Goal: Task Accomplishment & Management: Complete application form

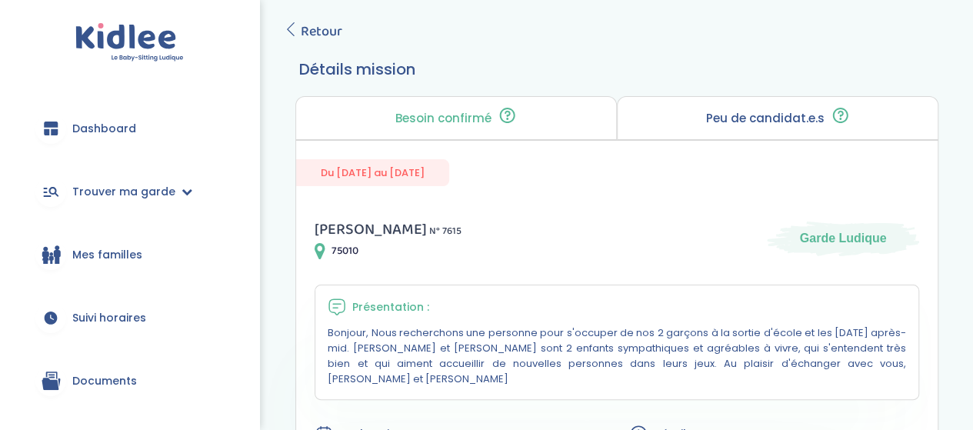
scroll to position [75, 0]
click at [285, 33] on icon at bounding box center [291, 31] width 14 height 14
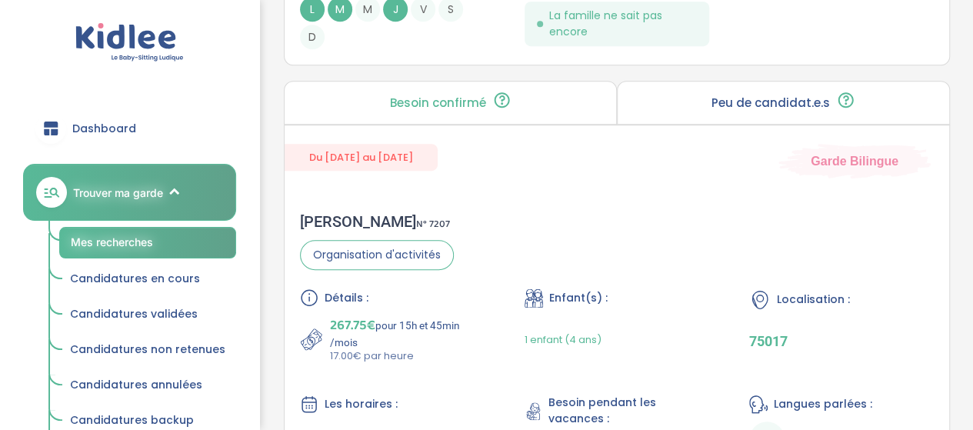
scroll to position [3271, 0]
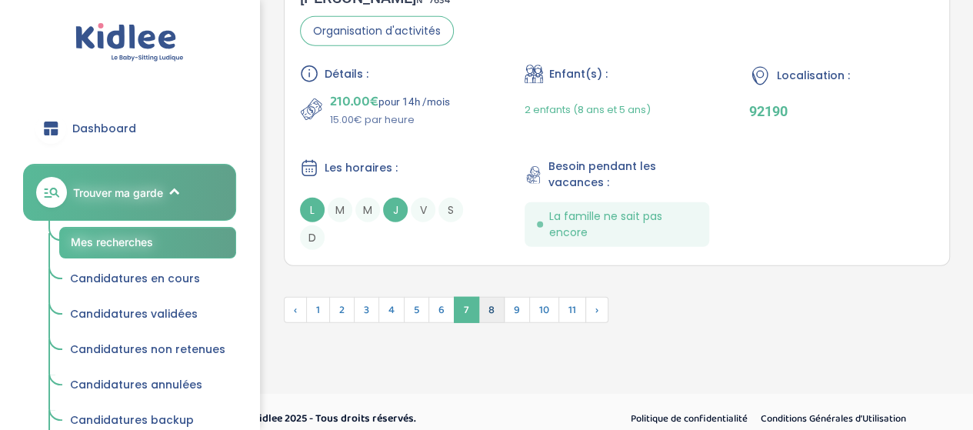
click at [492, 301] on span "8" at bounding box center [491, 310] width 26 height 26
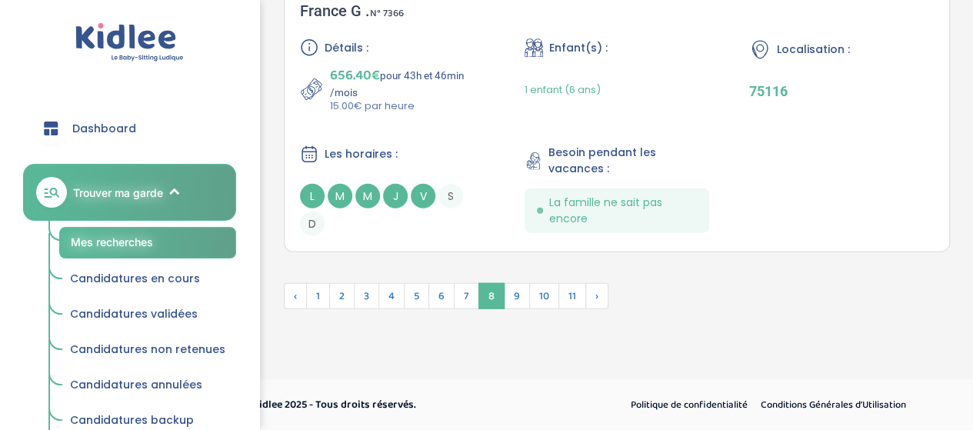
scroll to position [4732, 0]
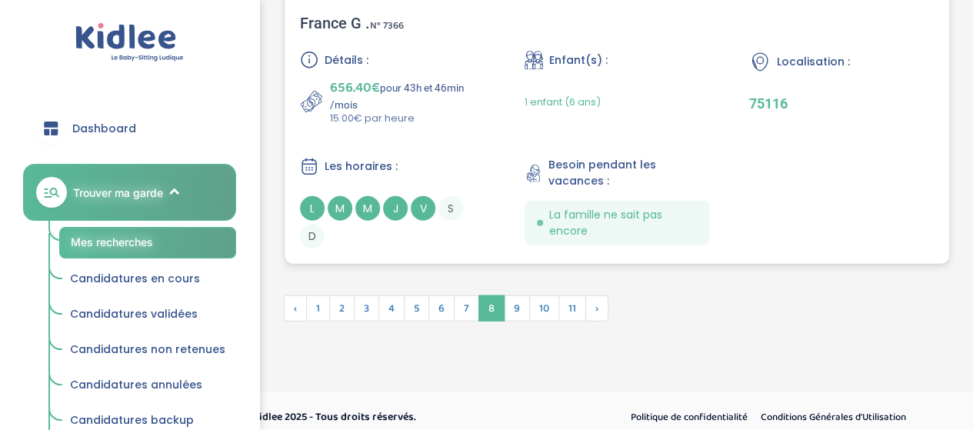
click at [474, 130] on div "Détails : 656.40€ pour 43h et 46min /mois 15.00€ par heure Enfant(s) : 1 enfant…" at bounding box center [617, 150] width 634 height 198
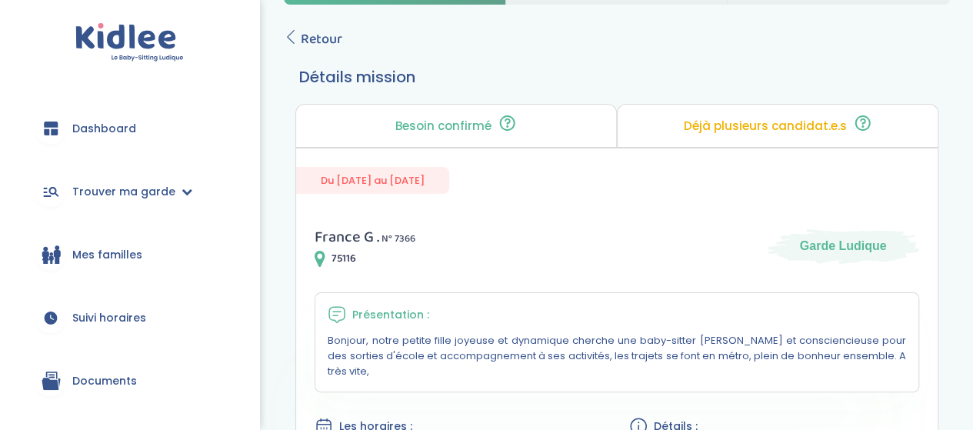
scroll to position [100, 0]
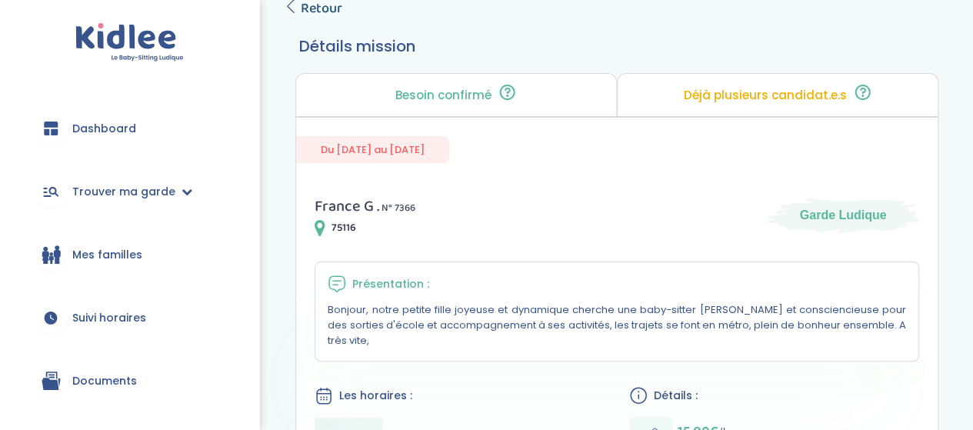
click at [311, 13] on span "Retour" at bounding box center [322, 9] width 42 height 22
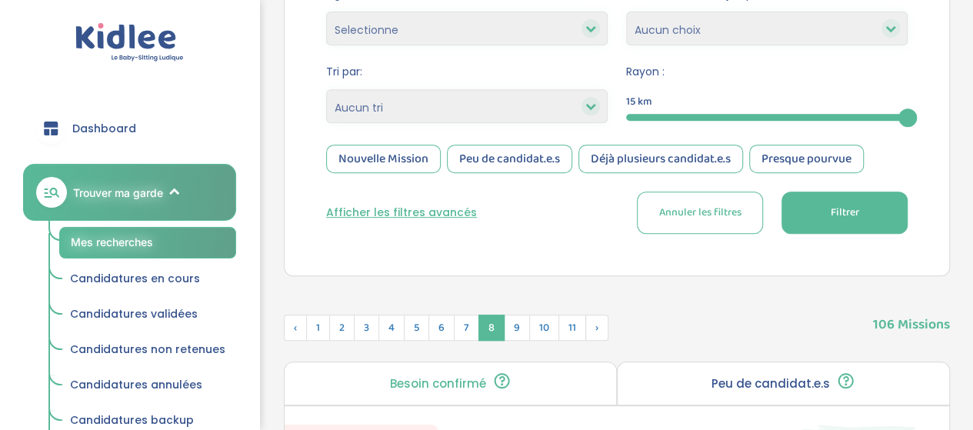
scroll to position [503, 0]
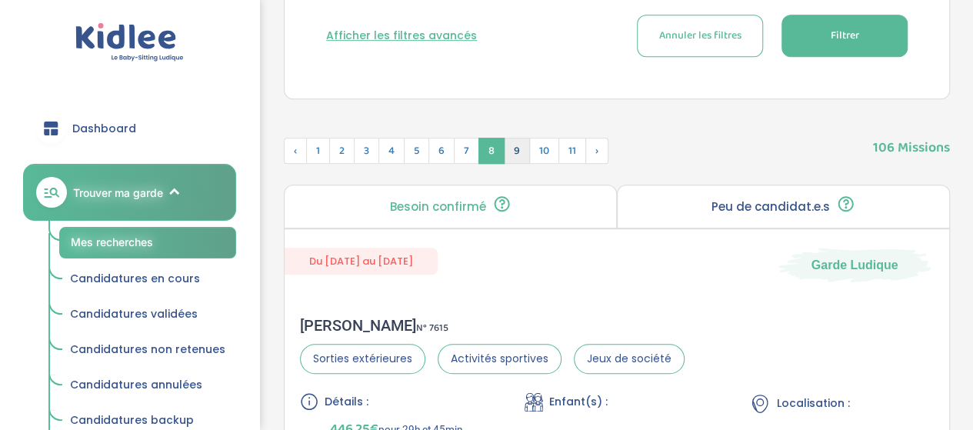
click at [508, 148] on span "9" at bounding box center [517, 151] width 26 height 26
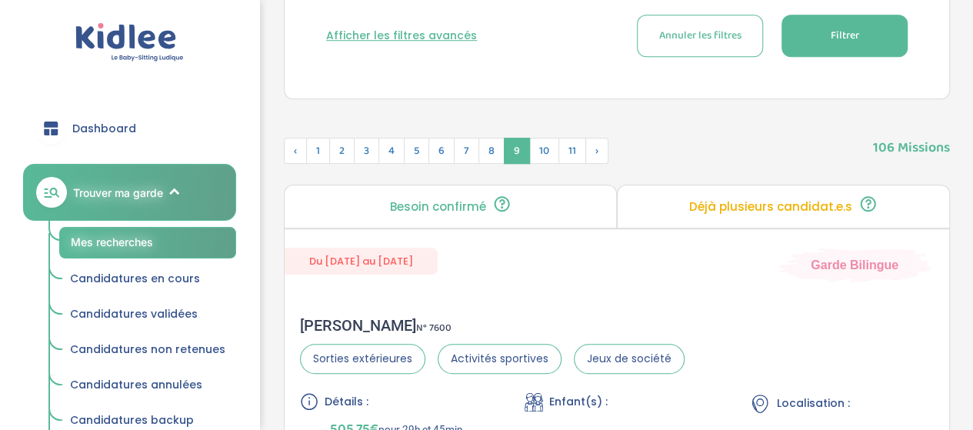
scroll to position [734, 0]
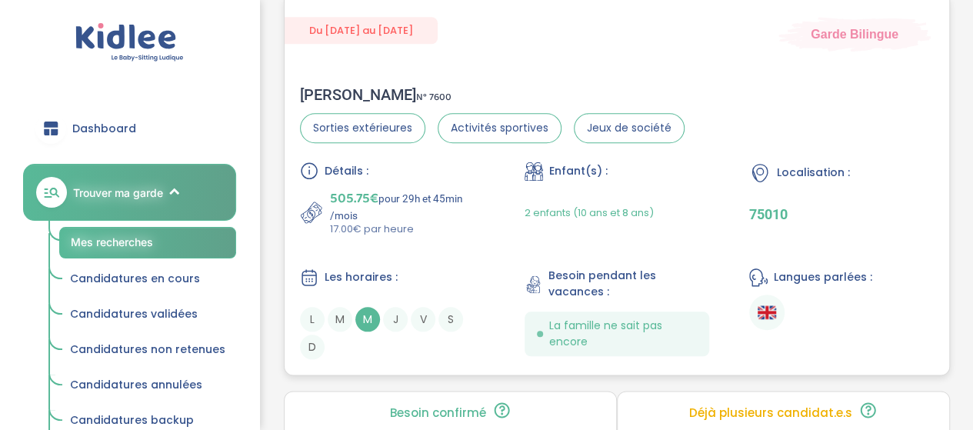
click at [501, 198] on div "Détails : 505.75€ pour 29h et 45min /mois 17.00€ par heure Enfant(s) : 2 enfant…" at bounding box center [617, 260] width 634 height 198
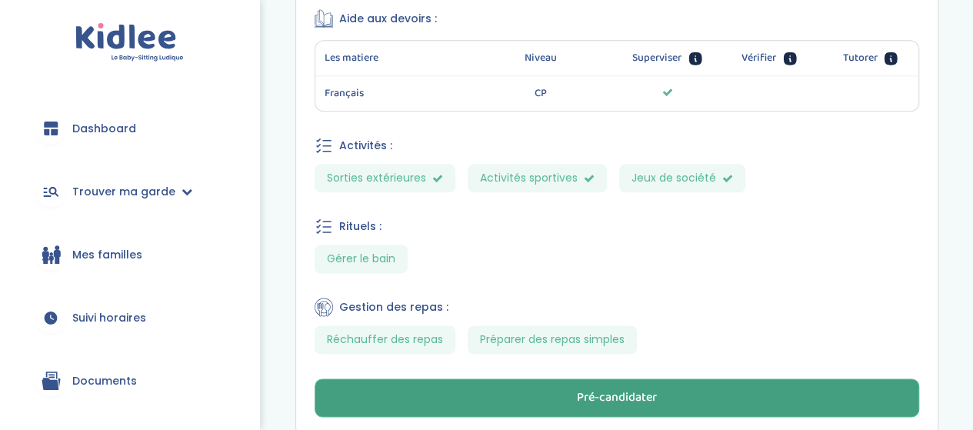
scroll to position [966, 0]
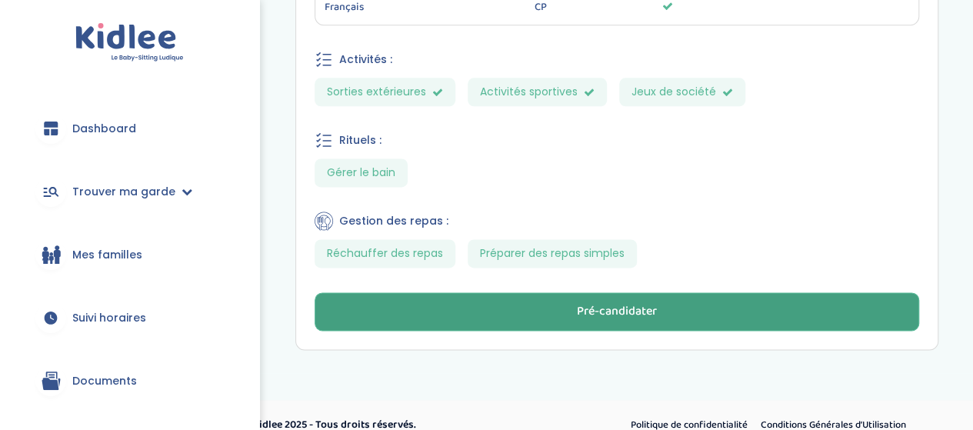
click at [590, 303] on div "Pré-candidater" at bounding box center [617, 312] width 80 height 18
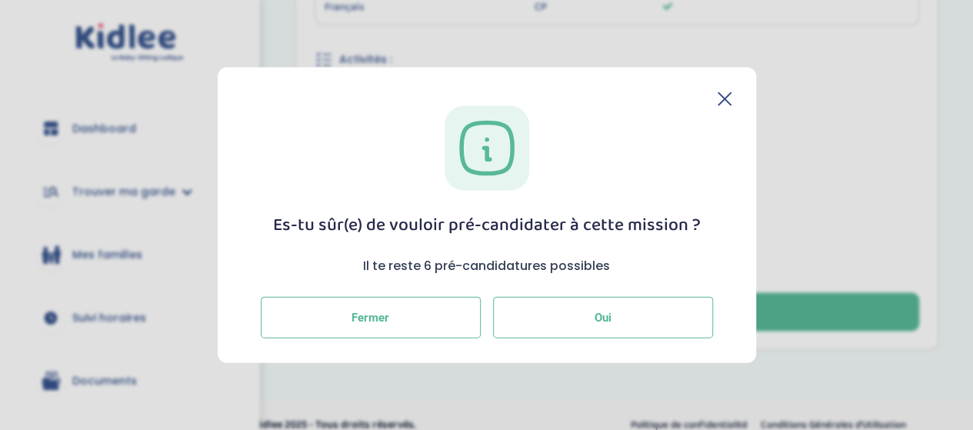
click at [612, 328] on button "Oui" at bounding box center [603, 318] width 220 height 42
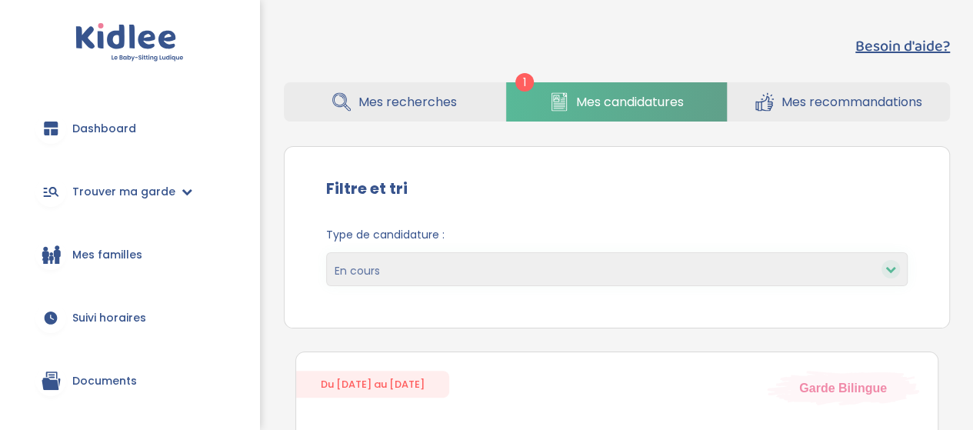
click at [407, 102] on span "Mes recherches" at bounding box center [407, 101] width 98 height 19
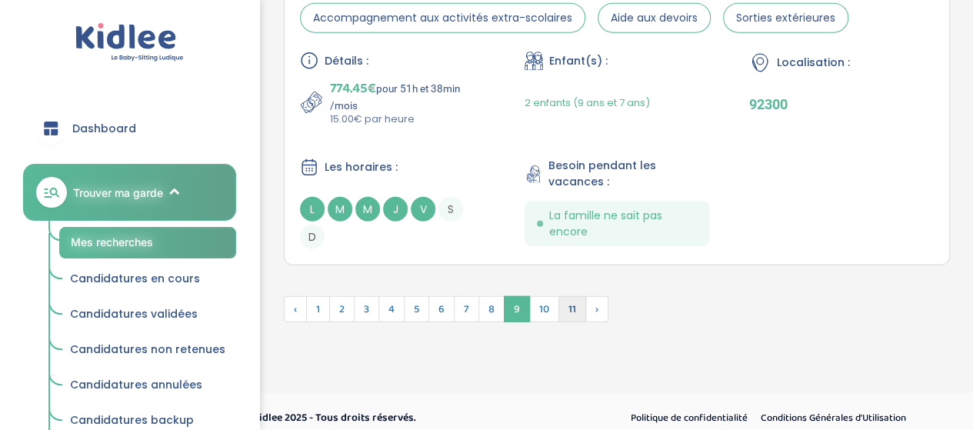
click at [569, 299] on span "11" at bounding box center [572, 309] width 28 height 26
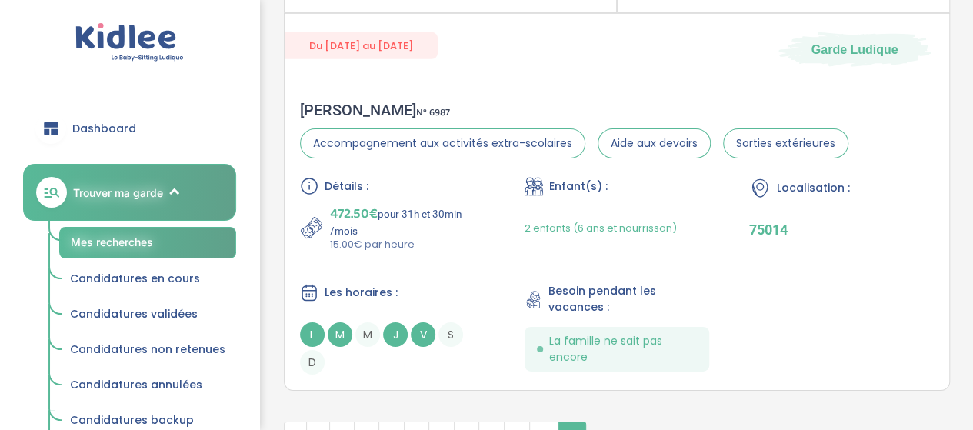
scroll to position [2430, 0]
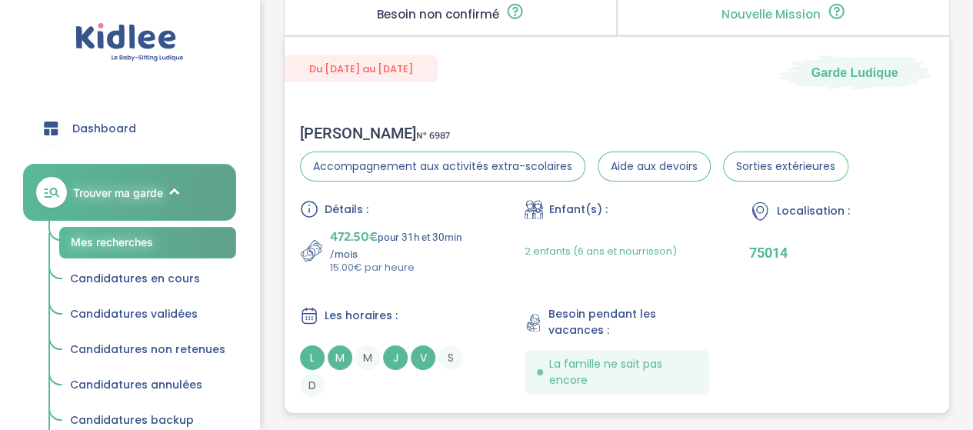
click at [567, 265] on div "2 enfants (6 ans et nourrisson)" at bounding box center [600, 251] width 152 height 48
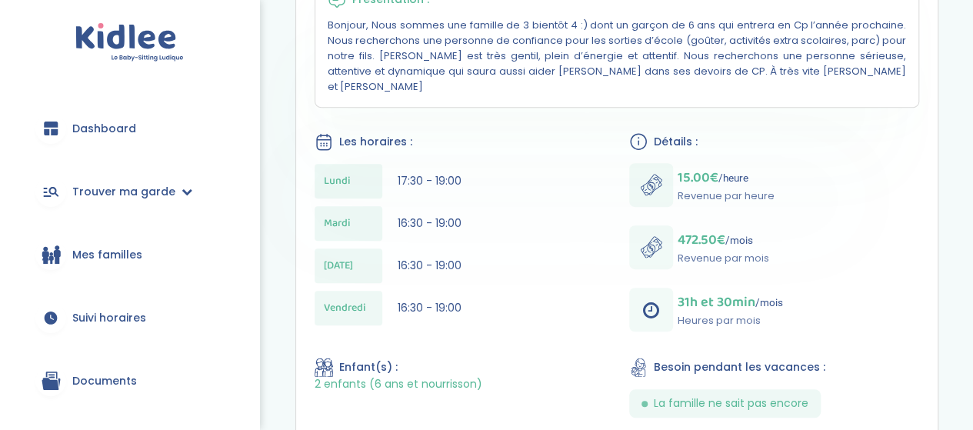
scroll to position [77, 0]
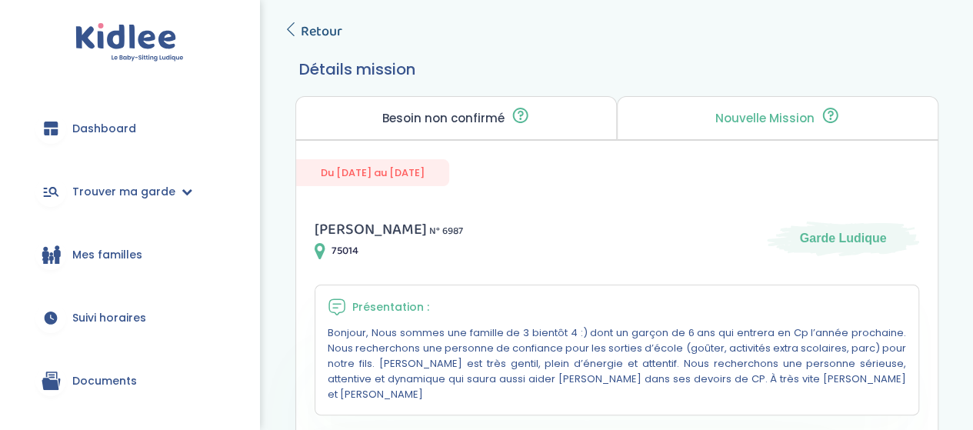
click at [317, 39] on span "Retour" at bounding box center [322, 32] width 42 height 22
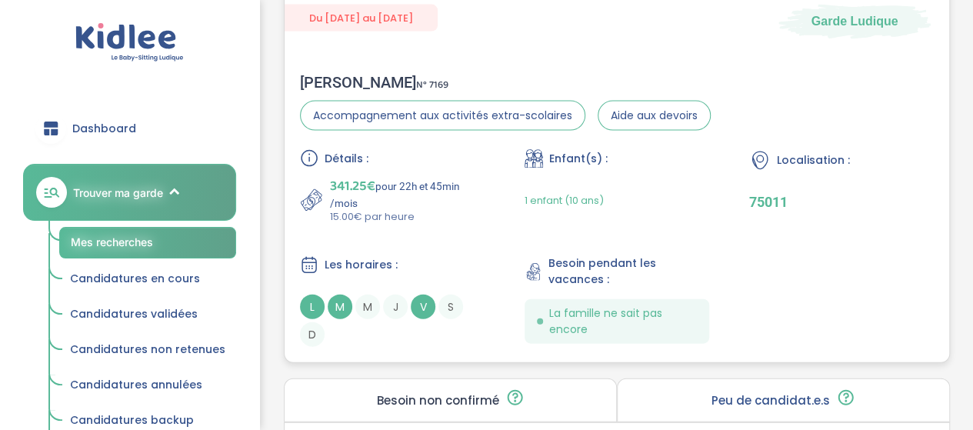
scroll to position [1584, 0]
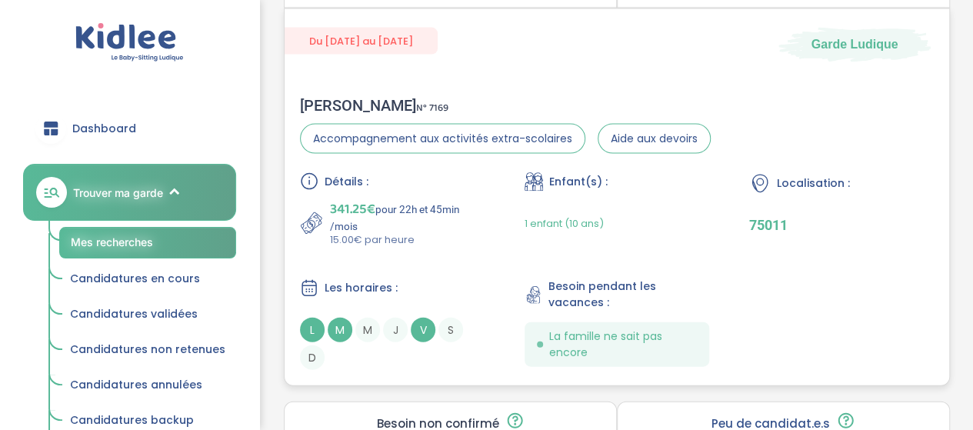
click at [470, 224] on p "341.25€ pour 22h et 45min /mois" at bounding box center [407, 215] width 155 height 34
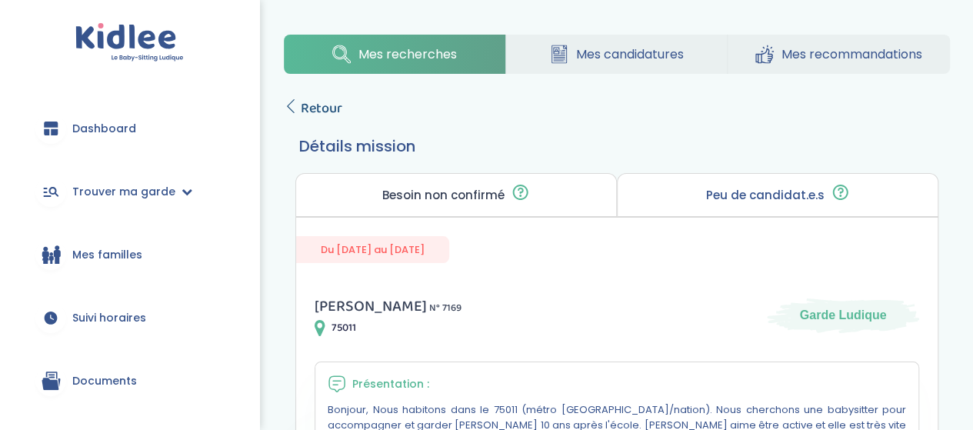
click at [315, 108] on span "Retour" at bounding box center [322, 109] width 42 height 22
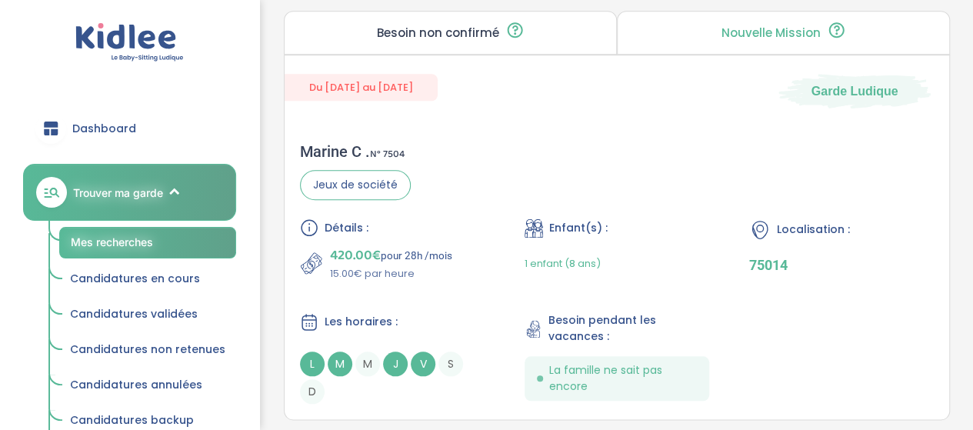
scroll to position [738, 0]
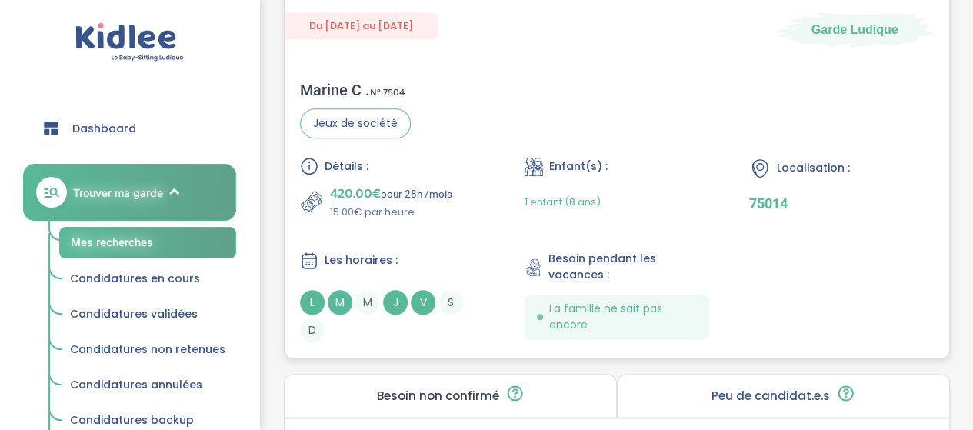
click at [619, 145] on div "Marine C . N° 7504 Jeux de société Détails : 420.00€ pour 28h /mois 15.00€ par …" at bounding box center [617, 211] width 664 height 292
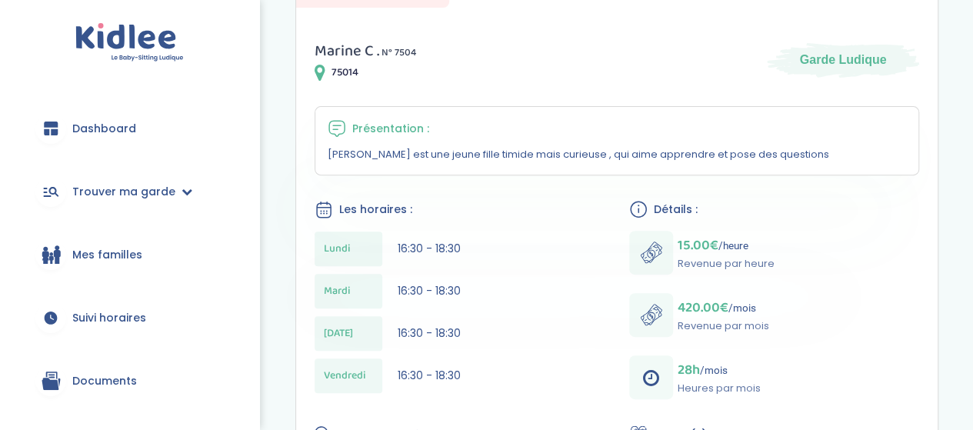
scroll to position [77, 0]
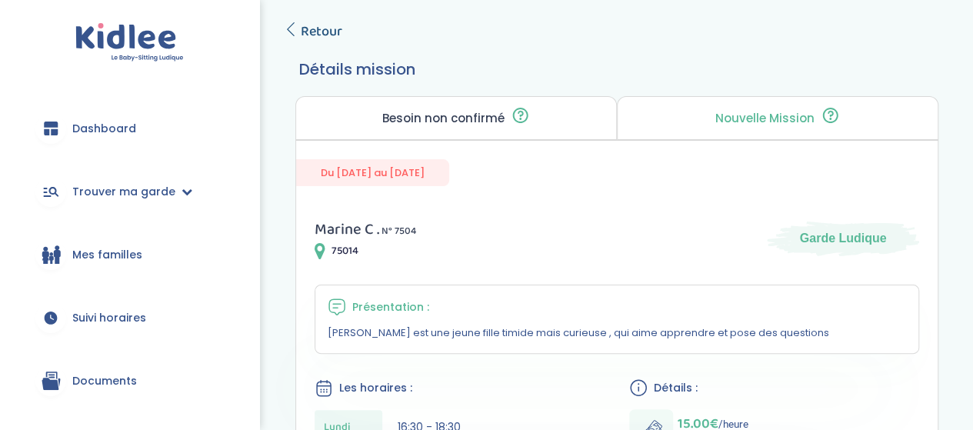
click at [324, 38] on span "Retour" at bounding box center [322, 32] width 42 height 22
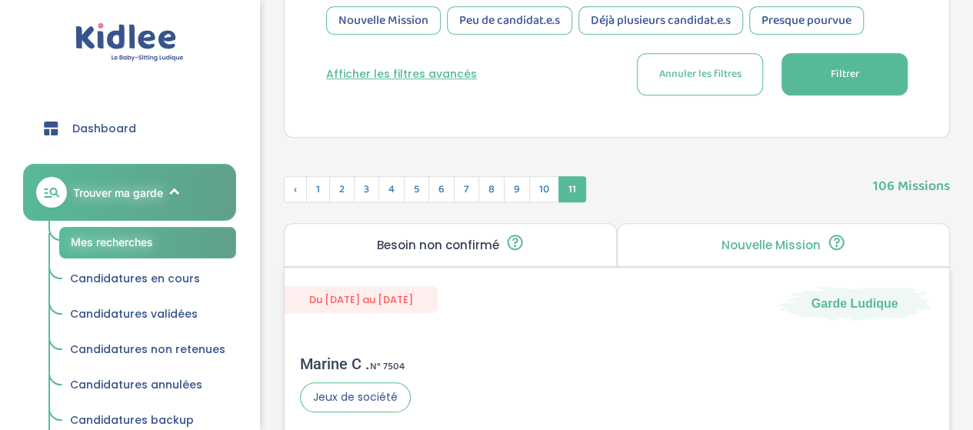
scroll to position [354, 0]
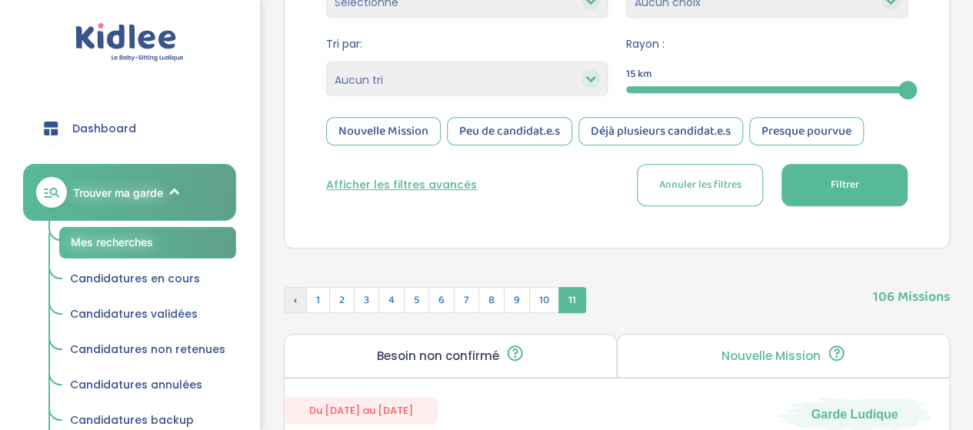
click at [299, 298] on span "‹" at bounding box center [295, 300] width 23 height 26
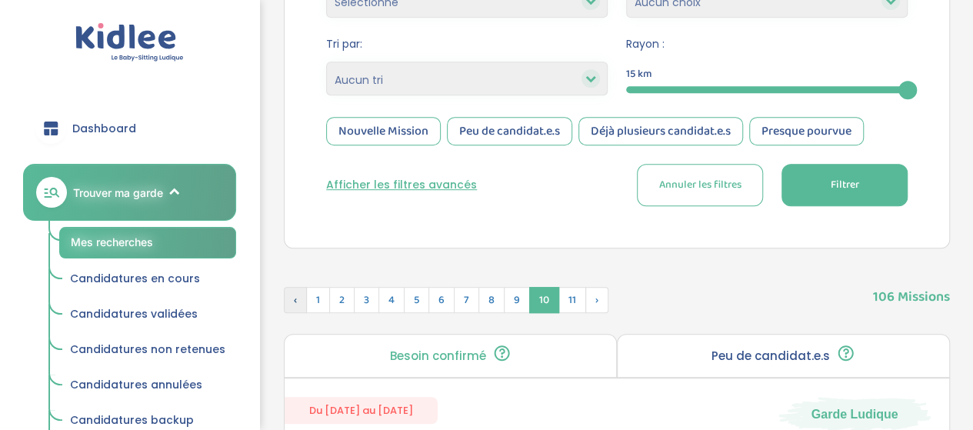
click at [299, 295] on span "‹" at bounding box center [295, 300] width 23 height 26
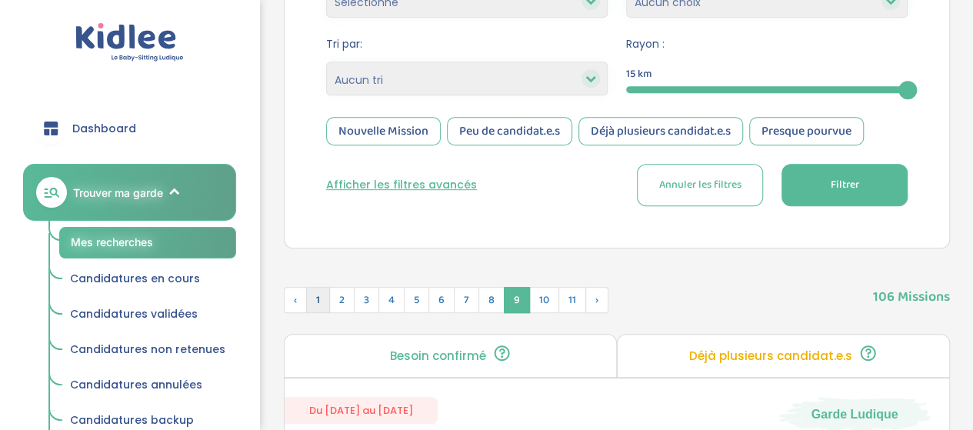
click at [311, 298] on span "1" at bounding box center [318, 300] width 24 height 26
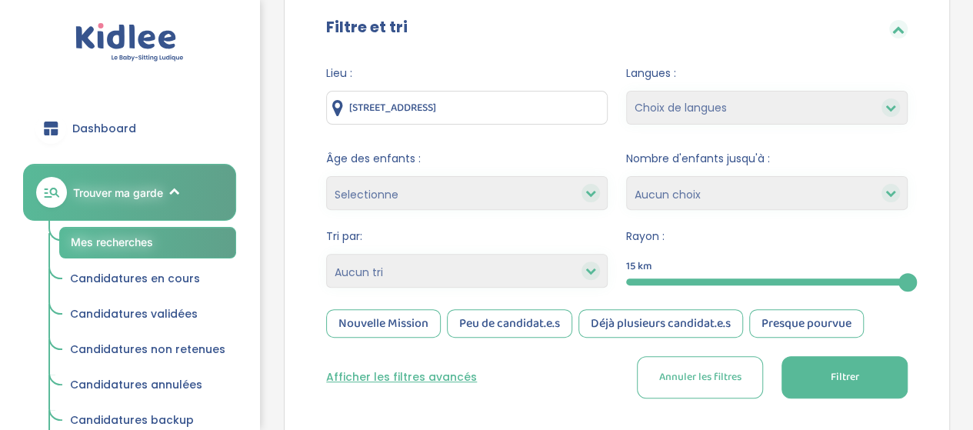
scroll to position [123, 0]
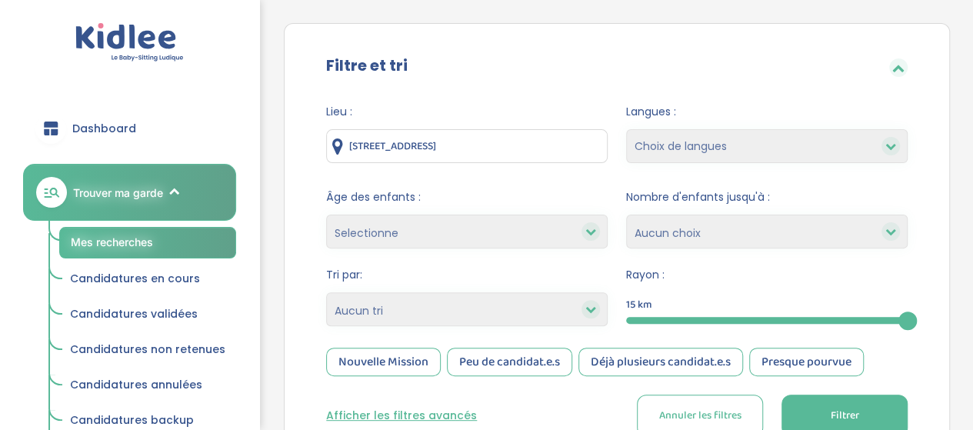
click at [577, 228] on select "Selectionne moins de 3 ans entre 3 et 6 ans plus de 6 ans" at bounding box center [466, 232] width 281 height 34
click at [539, 236] on select "Selectionne moins de 3 ans entre 3 et 6 ans plus de 6 ans" at bounding box center [466, 232] width 281 height 34
click at [767, 227] on select "1 2 3 4 Aucun choix" at bounding box center [766, 232] width 281 height 34
select select "1"
click at [626, 215] on select "1 2 3 4 Aucun choix" at bounding box center [766, 232] width 281 height 34
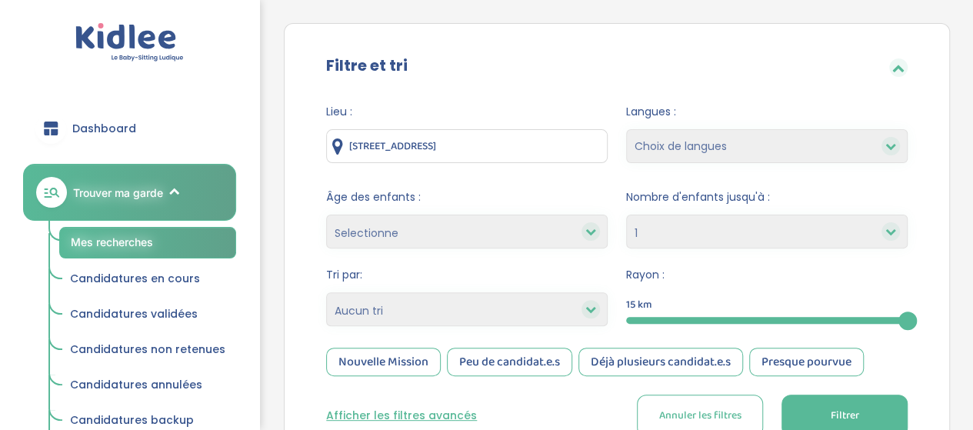
click at [818, 147] on select "Choix de langues Allemand Anglais Espagnol Italien Français Coréen" at bounding box center [766, 146] width 281 height 34
select select "2"
click at [626, 129] on select "Choix de langues Allemand Anglais Espagnol Italien Français Coréen" at bounding box center [766, 146] width 281 height 34
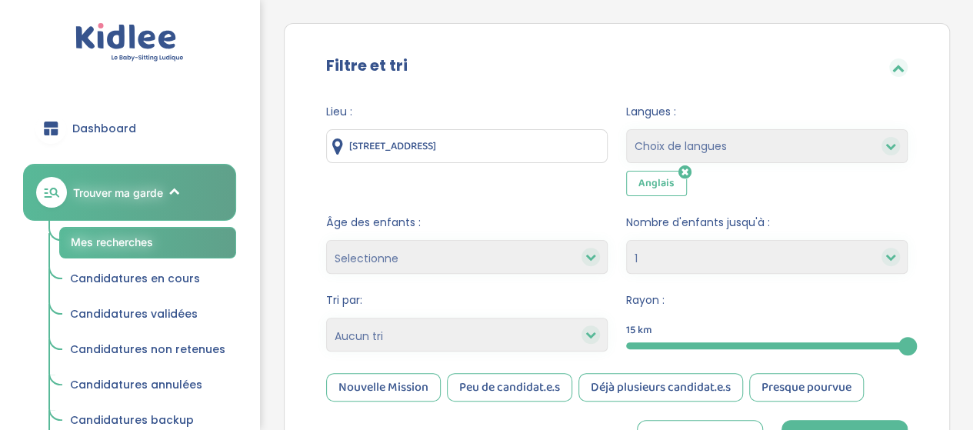
click at [744, 135] on select "Choix de langues Allemand Anglais Espagnol Italien Français Coréen" at bounding box center [766, 146] width 281 height 34
select select "12"
click at [626, 129] on select "Choix de langues Allemand Anglais Espagnol Italien Français Coréen" at bounding box center [766, 146] width 281 height 34
select select
click at [809, 145] on select "Choix de langues Allemand Anglais Espagnol Italien Français Coréen" at bounding box center [766, 146] width 281 height 34
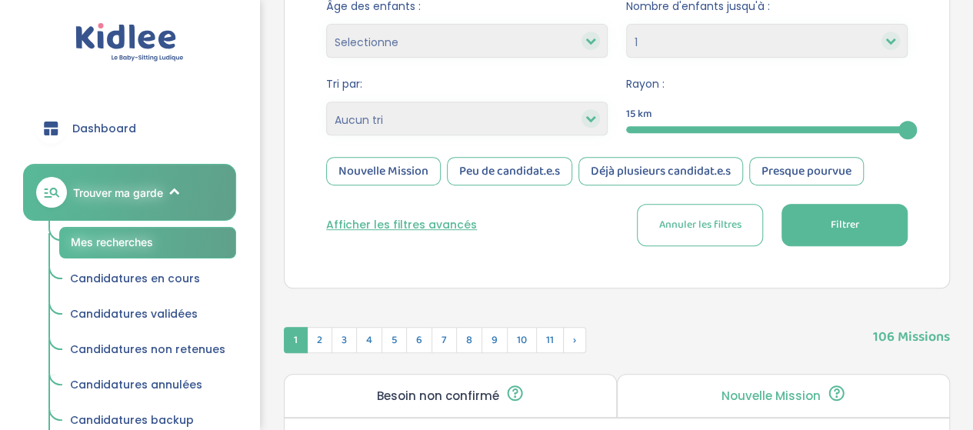
scroll to position [354, 0]
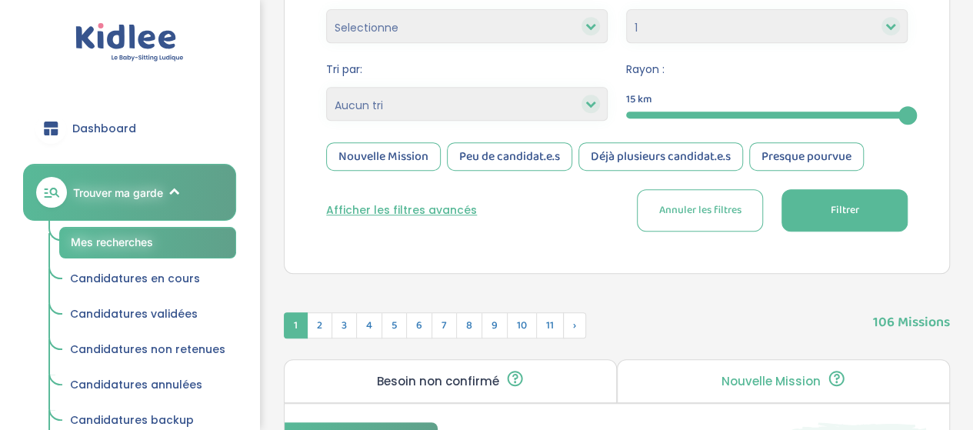
click at [890, 201] on button "Filtrer" at bounding box center [844, 210] width 126 height 42
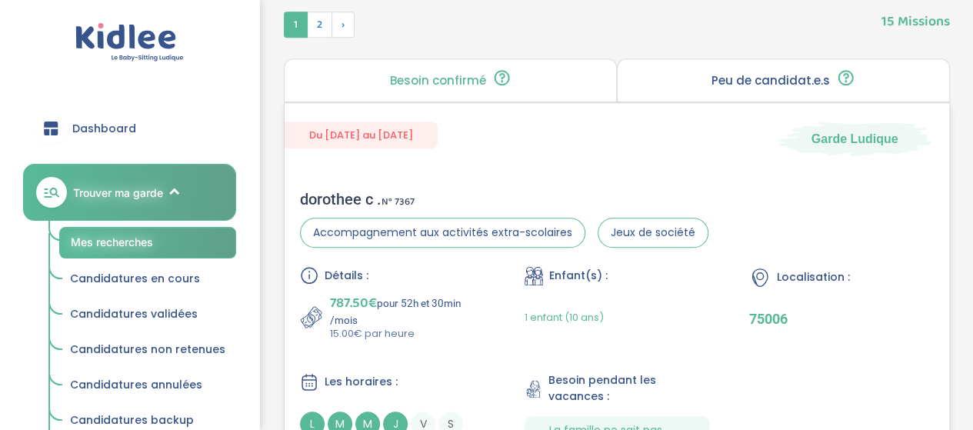
scroll to position [738, 0]
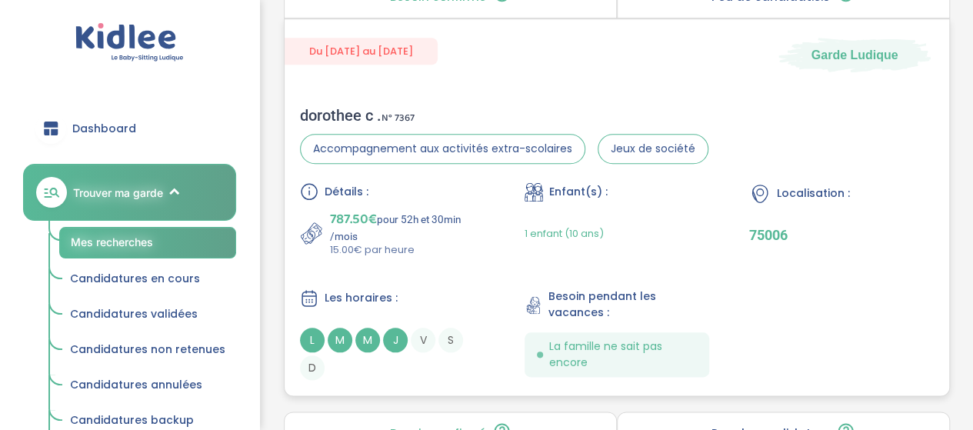
click at [527, 252] on div "1 enfant (10 ans)" at bounding box center [563, 233] width 79 height 48
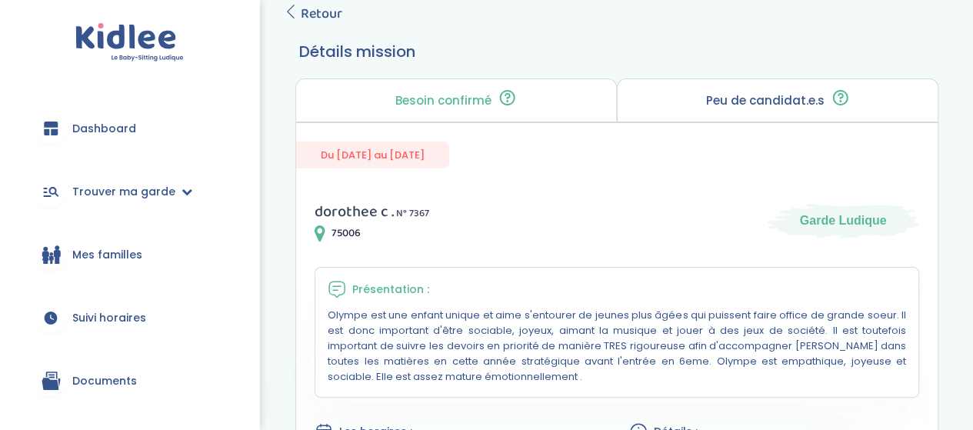
scroll to position [77, 0]
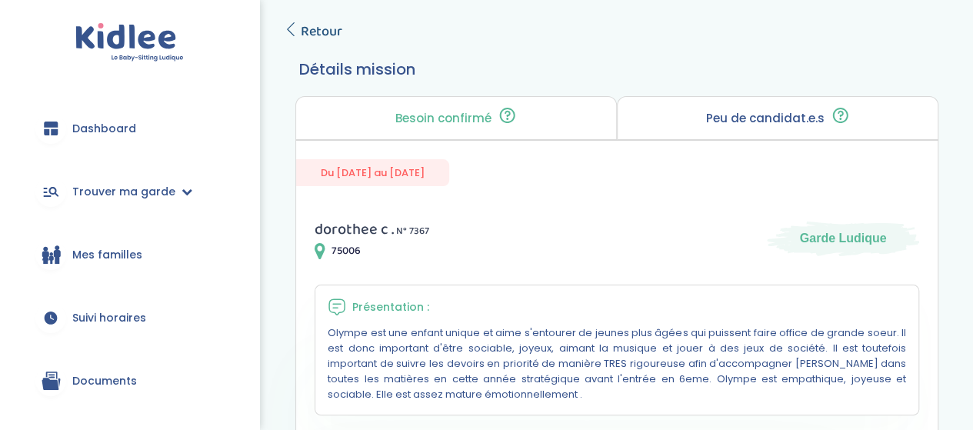
click at [322, 36] on span "Retour" at bounding box center [322, 32] width 42 height 22
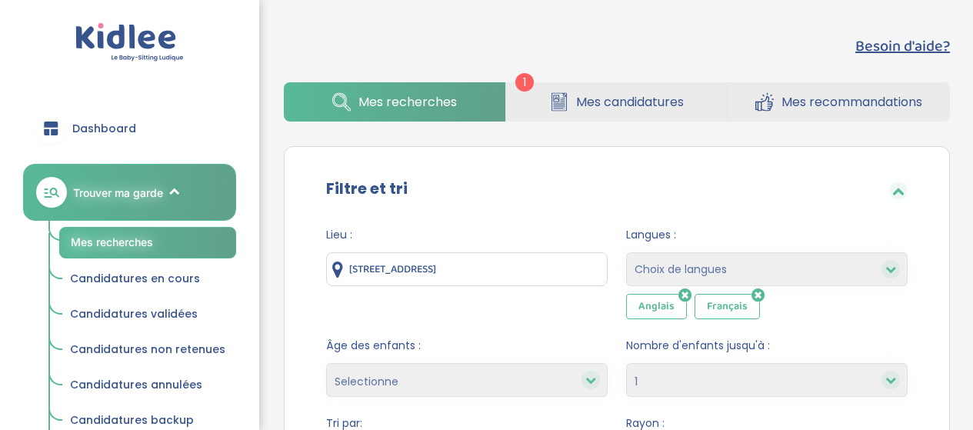
select select "1"
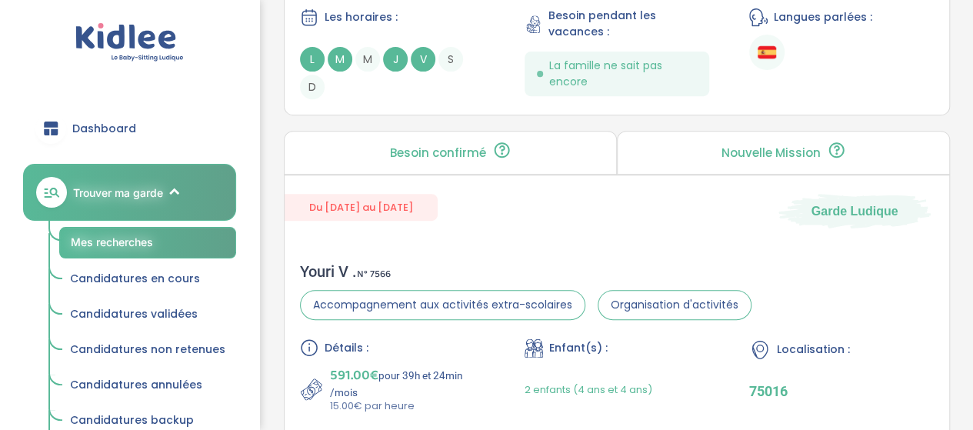
scroll to position [3355, 0]
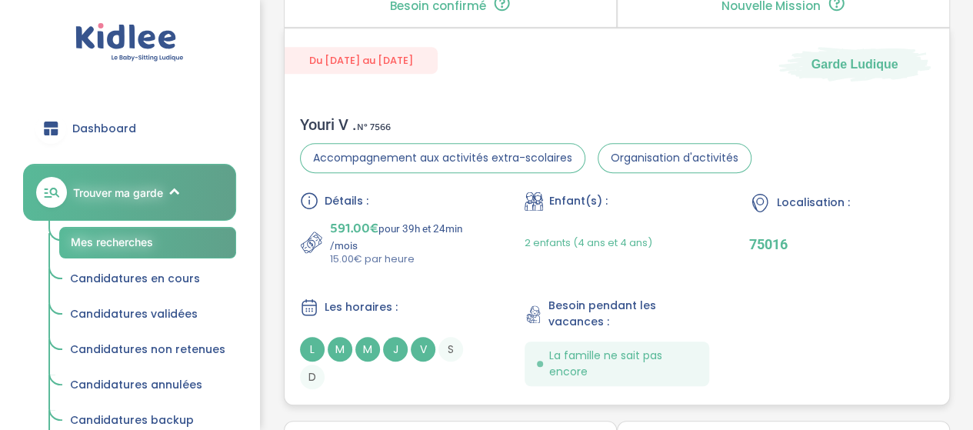
click at [521, 95] on div "Du 09-09-2025 au 31-07-2026 Garde Ludique Youri V . N° 7566 Accompagnement aux …" at bounding box center [617, 217] width 666 height 378
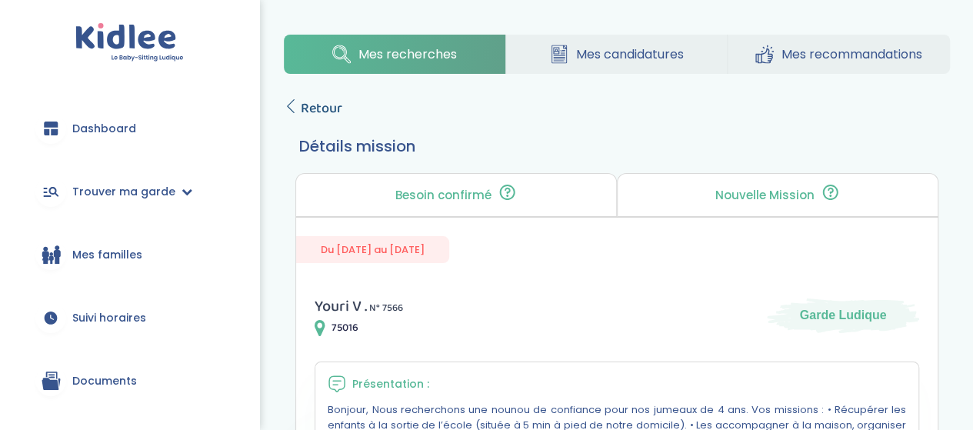
click at [326, 113] on span "Retour" at bounding box center [322, 109] width 42 height 22
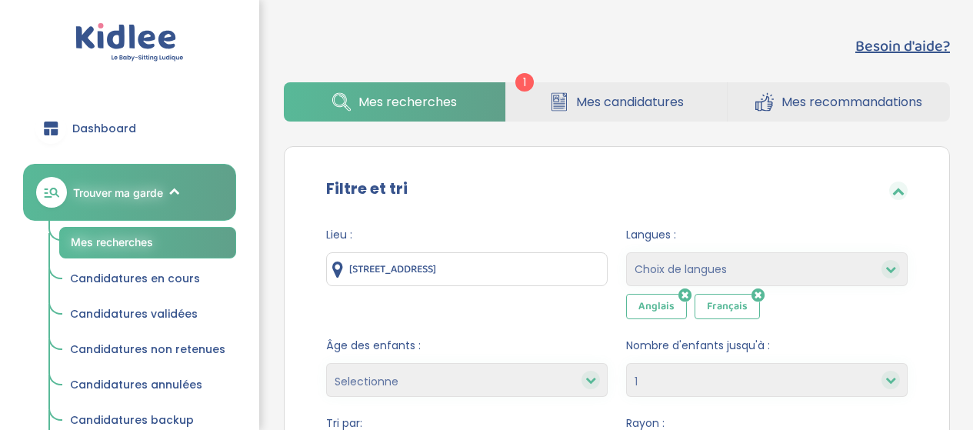
select select "1"
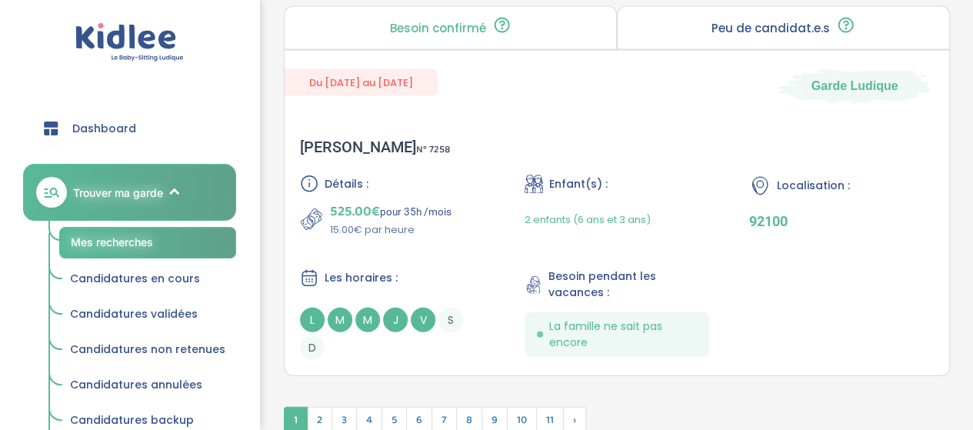
scroll to position [4744, 0]
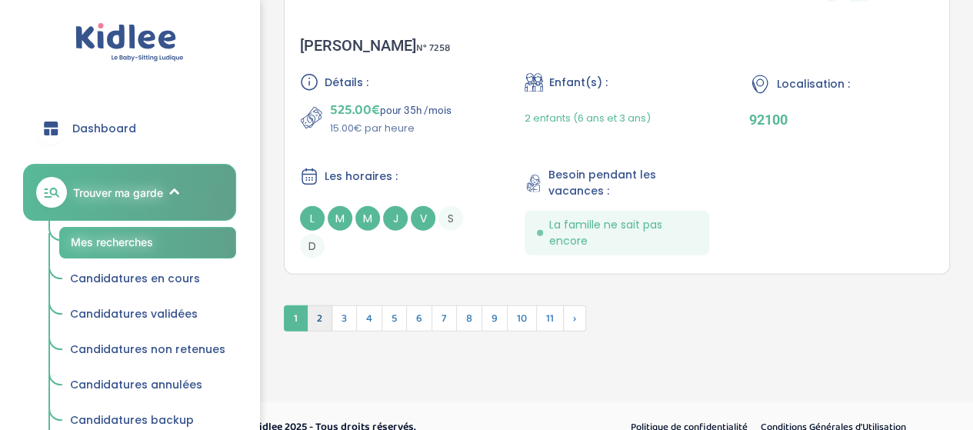
click at [318, 324] on span "2" at bounding box center [319, 318] width 25 height 26
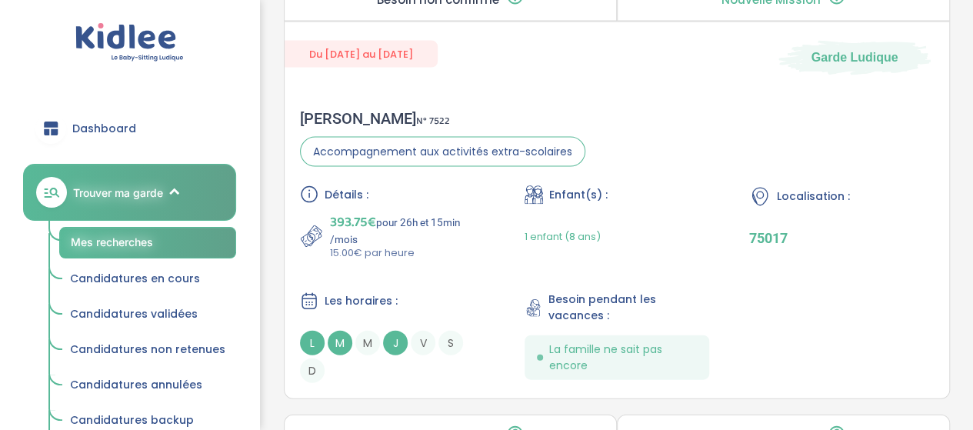
scroll to position [1588, 0]
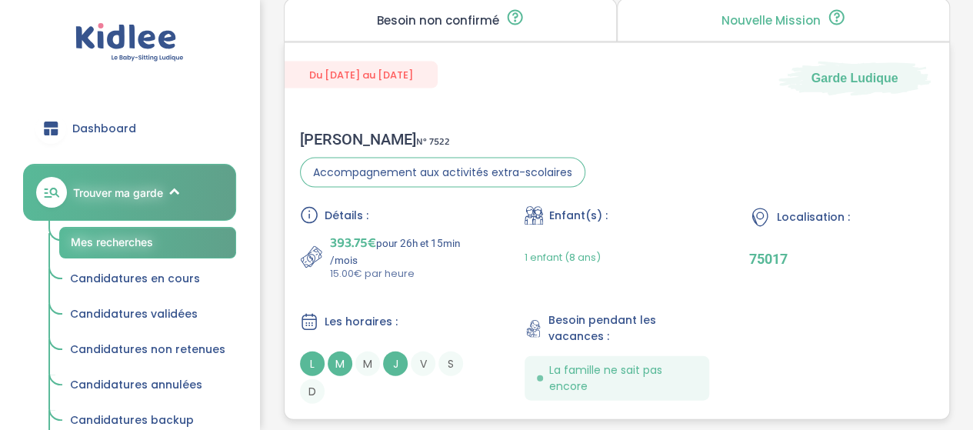
click at [440, 268] on p "15.00€ par heure" at bounding box center [407, 273] width 155 height 15
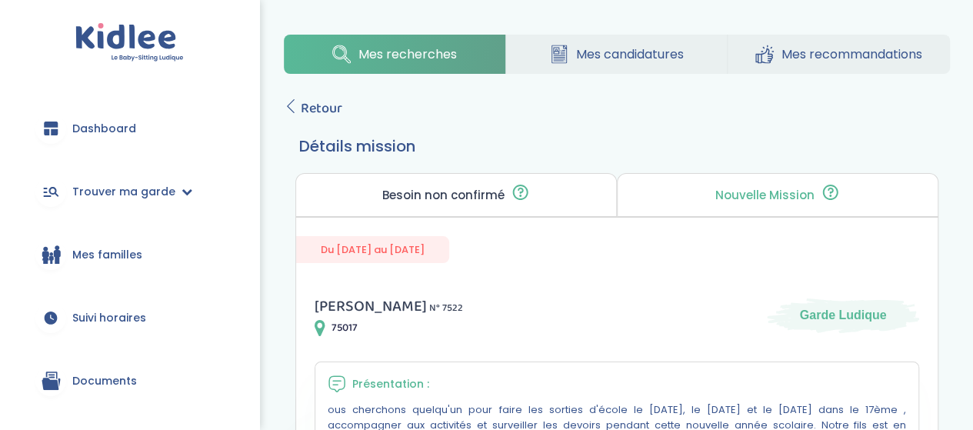
click at [288, 110] on icon at bounding box center [291, 106] width 14 height 14
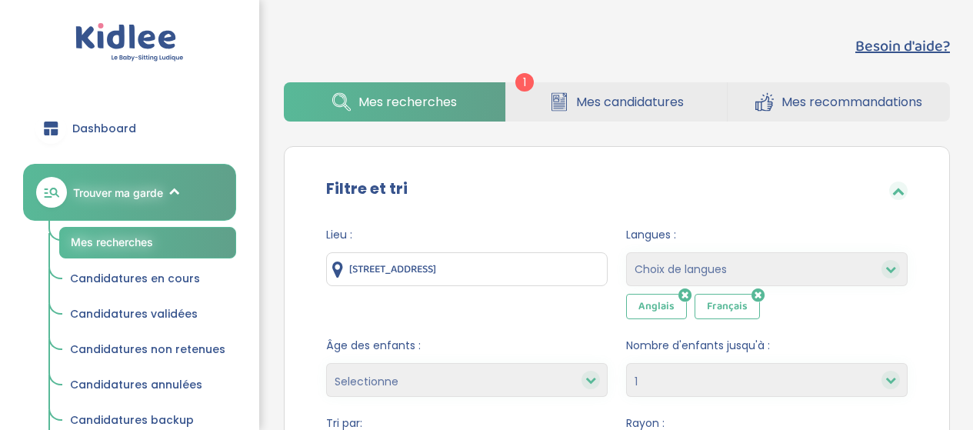
select select "1"
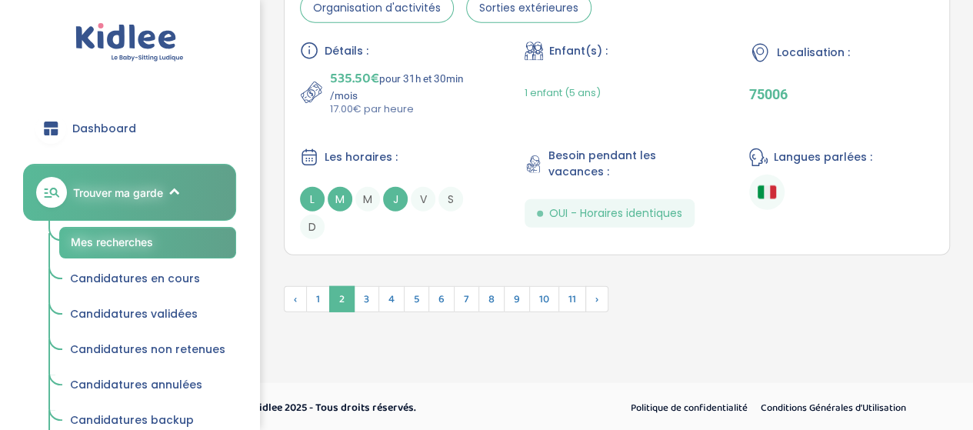
scroll to position [4888, 0]
click at [361, 300] on span "3" at bounding box center [366, 298] width 25 height 26
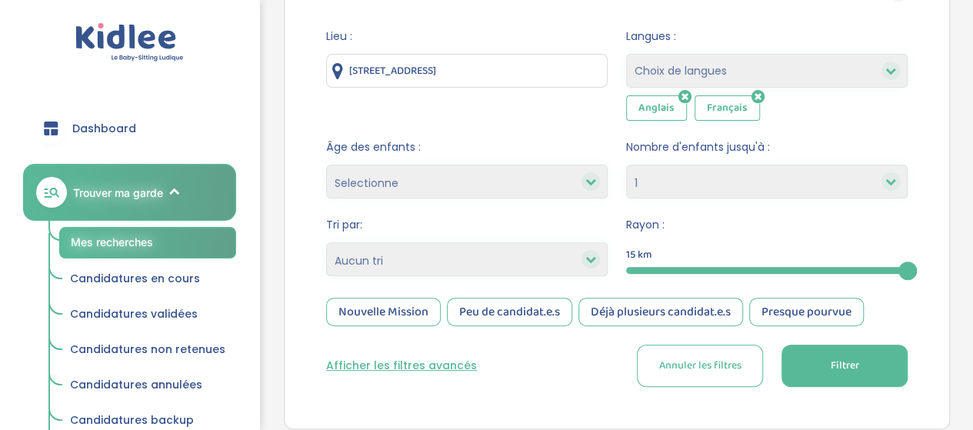
scroll to position [111, 0]
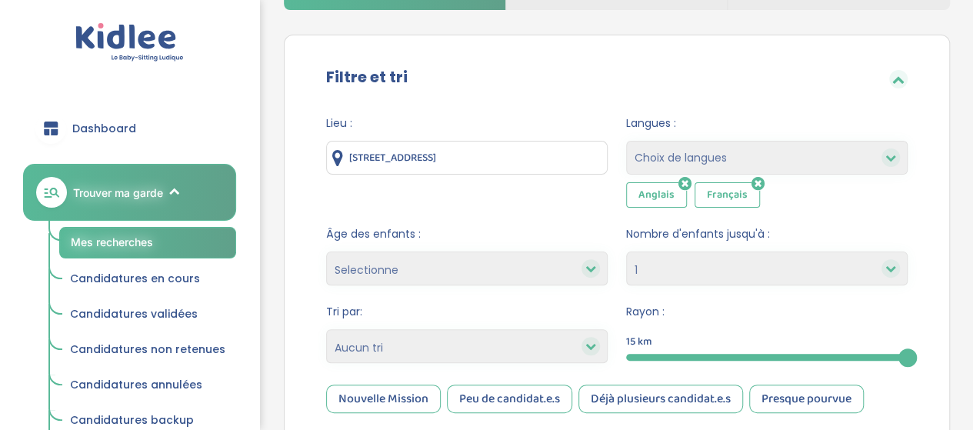
click at [757, 176] on icon at bounding box center [757, 183] width 13 height 15
click at [687, 183] on icon at bounding box center [684, 183] width 13 height 15
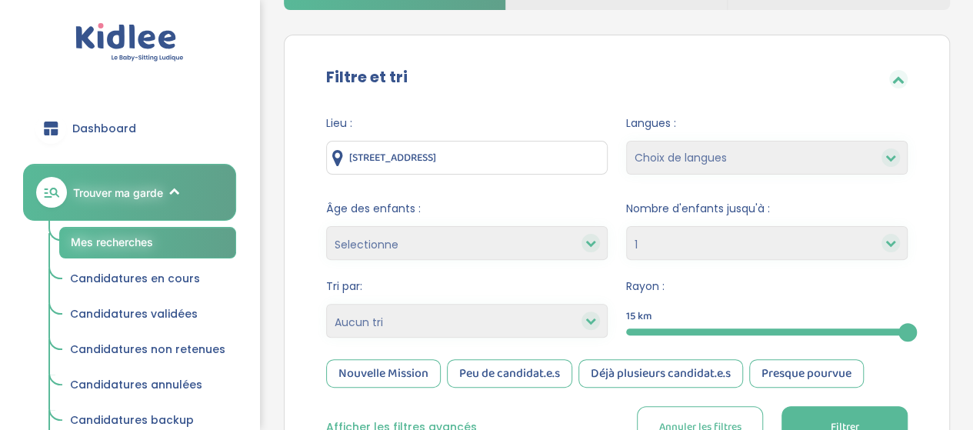
click at [807, 235] on select "1 2 3 4 Aucun choix" at bounding box center [766, 243] width 281 height 34
select select
click at [626, 226] on select "1 2 3 4 Aucun choix" at bounding box center [766, 243] width 281 height 34
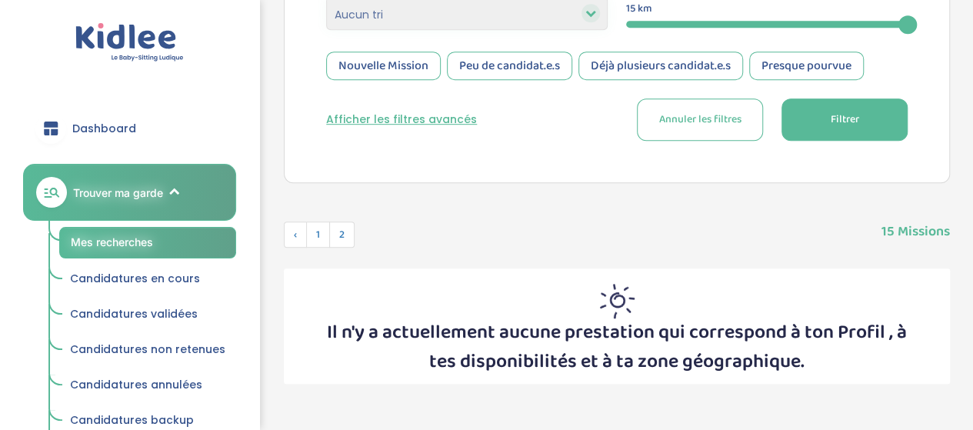
click at [837, 128] on button "Filtrer" at bounding box center [844, 119] width 126 height 42
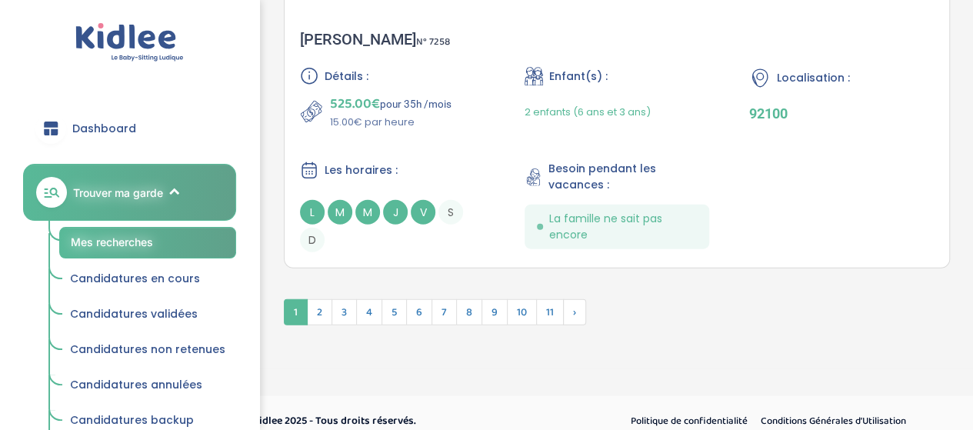
scroll to position [4741, 0]
